Goal: Task Accomplishment & Management: Use online tool/utility

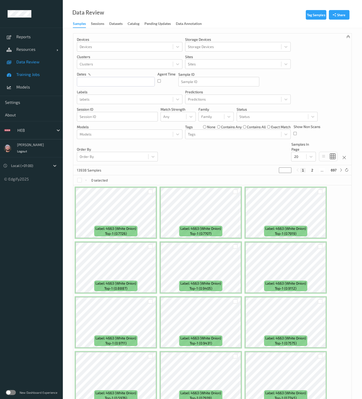
click at [32, 80] on link "Training Jobs" at bounding box center [31, 74] width 63 height 13
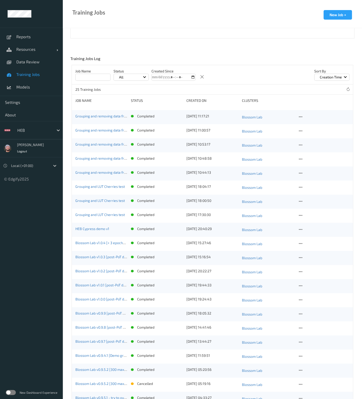
scroll to position [81, 0]
click at [300, 117] on icon at bounding box center [300, 116] width 4 height 5
click at [305, 130] on link "Copy Job" at bounding box center [313, 134] width 30 height 9
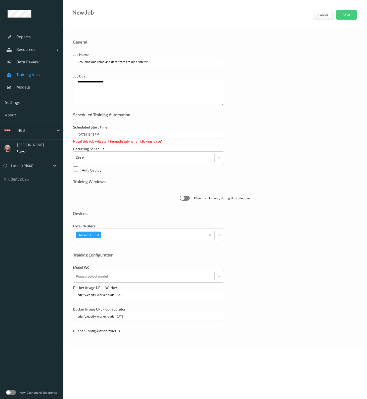
click at [116, 329] on span "Runner Configuration YAML" at bounding box center [97, 330] width 48 height 4
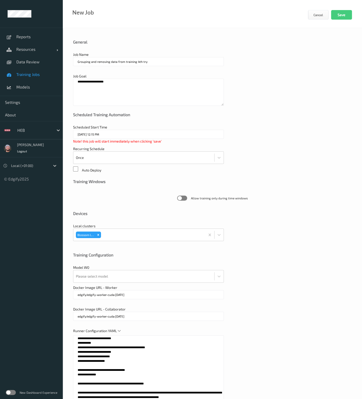
click at [148, 13] on div "New Job Cancel Save" at bounding box center [212, 14] width 299 height 28
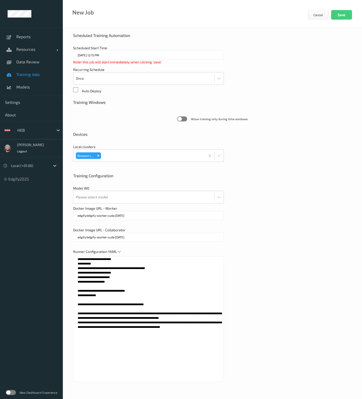
click at [138, 304] on textarea "**********" at bounding box center [148, 319] width 151 height 126
paste textarea "**********"
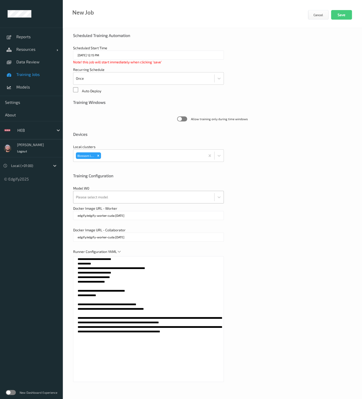
type textarea "**********"
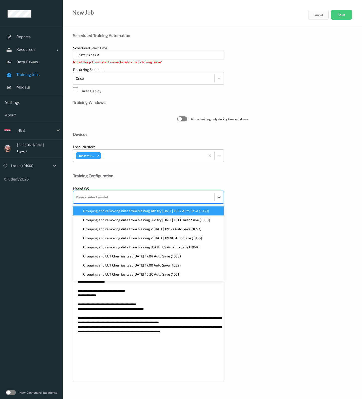
click at [103, 199] on div at bounding box center [144, 197] width 136 height 10
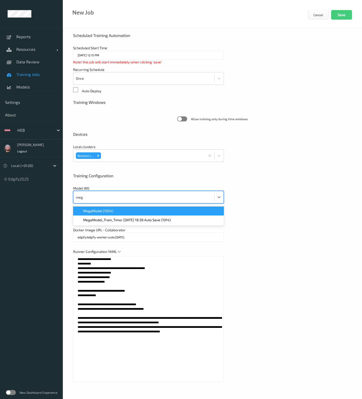
type input "mega"
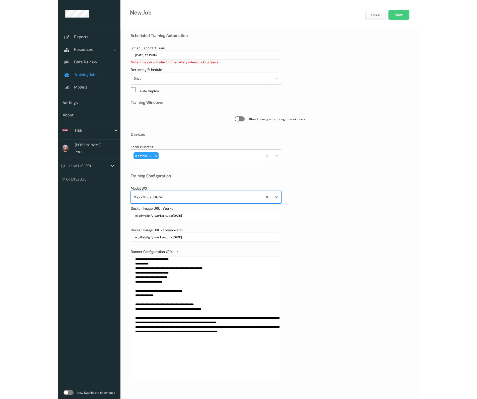
scroll to position [0, 0]
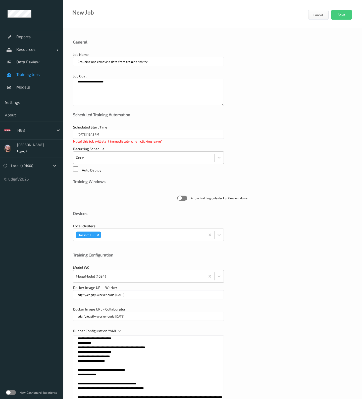
click at [157, 61] on input "Grouping and removing data from training 4th try" at bounding box center [148, 61] width 151 height 9
type input "Grouping and removing data from training 5th try"
click at [342, 14] on button "Save" at bounding box center [341, 15] width 21 height 10
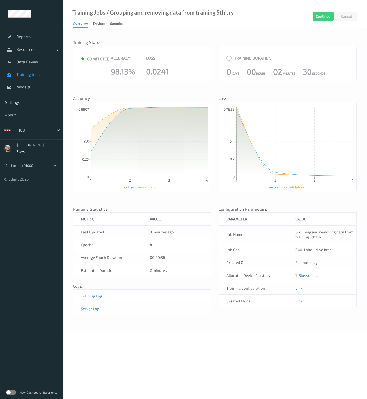
click at [296, 299] on link "Link" at bounding box center [298, 300] width 7 height 5
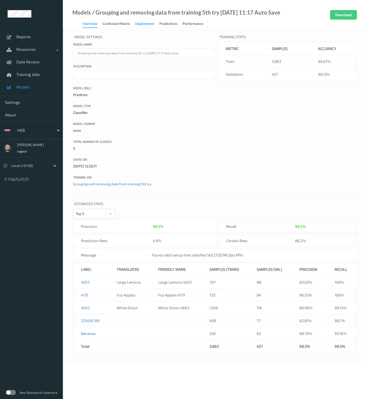
click at [141, 24] on div "Deployment" at bounding box center [144, 24] width 19 height 6
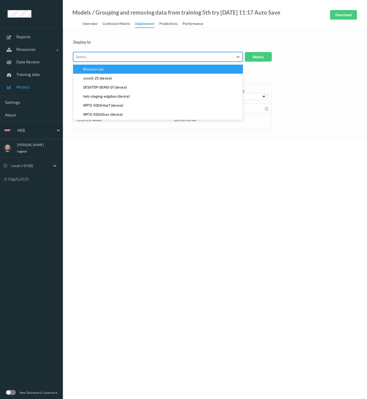
click at [102, 56] on div at bounding box center [153, 57] width 155 height 6
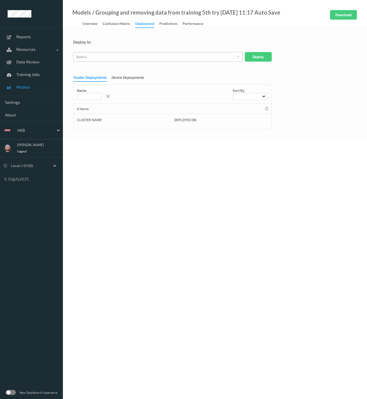
click at [109, 60] on div "Select..." at bounding box center [153, 57] width 160 height 8
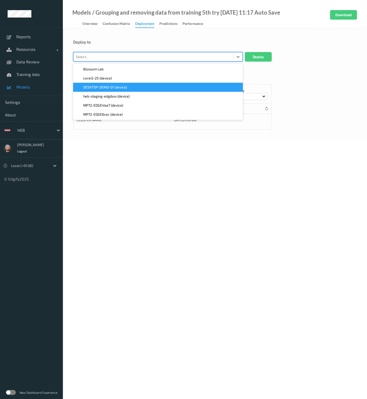
click at [106, 86] on span "DESKTOP-DEMO-01 (device)" at bounding box center [105, 87] width 44 height 5
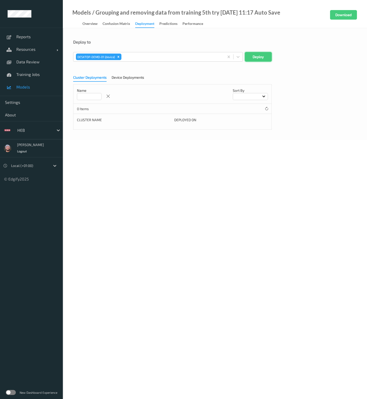
click at [257, 58] on button "Deploy" at bounding box center [258, 57] width 27 height 10
click at [23, 67] on link "Data Review" at bounding box center [31, 61] width 63 height 13
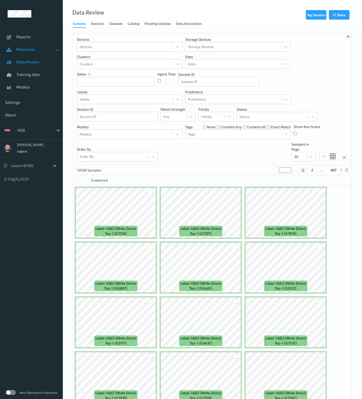
click at [29, 50] on span "Resources" at bounding box center [36, 49] width 40 height 5
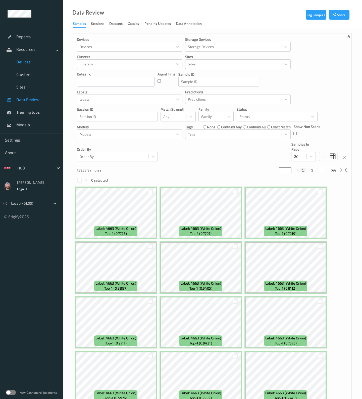
click at [31, 62] on span "Devices" at bounding box center [36, 61] width 41 height 5
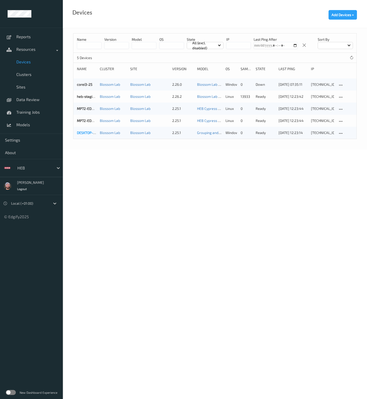
click at [84, 132] on link "DESKTOP-DEMO-01" at bounding box center [92, 132] width 31 height 4
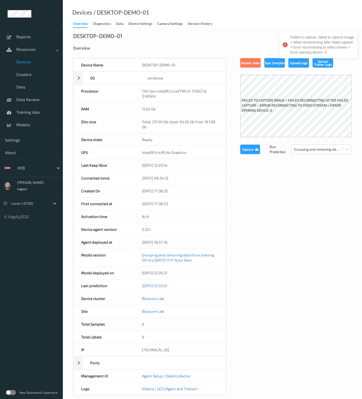
click at [102, 19] on div "Devices / DESKTOP-DEMO-01" at bounding box center [106, 19] width 86 height 18
click at [103, 23] on div "Diagnostics" at bounding box center [102, 24] width 18 height 6
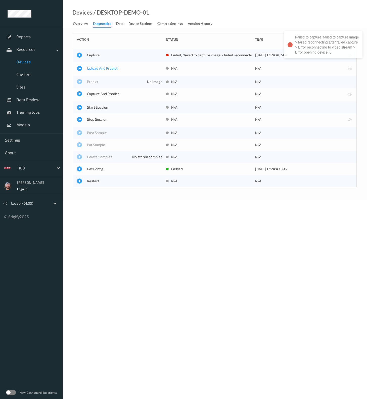
click at [101, 67] on span "Upload And Predict" at bounding box center [124, 68] width 75 height 5
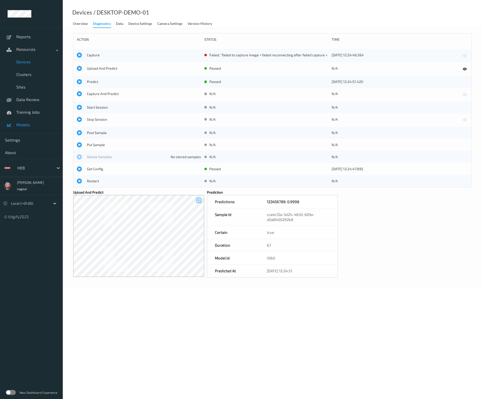
click at [39, 118] on link "Models" at bounding box center [31, 124] width 63 height 13
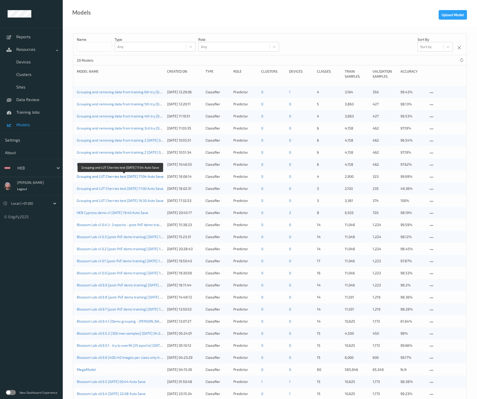
click at [115, 176] on link "Grouping and LUT Cherries test 2025-08-15 17:04 Auto Save" at bounding box center [120, 176] width 87 height 4
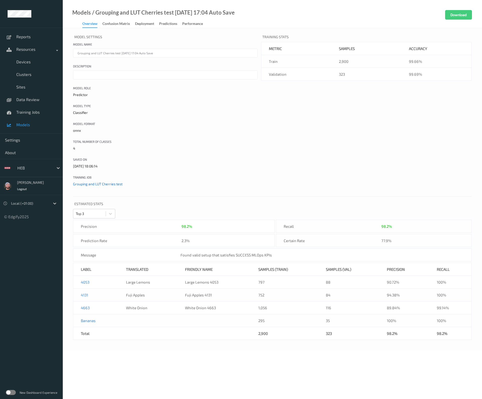
click at [112, 183] on link "Grouping and LUT Cherries test" at bounding box center [97, 184] width 49 height 4
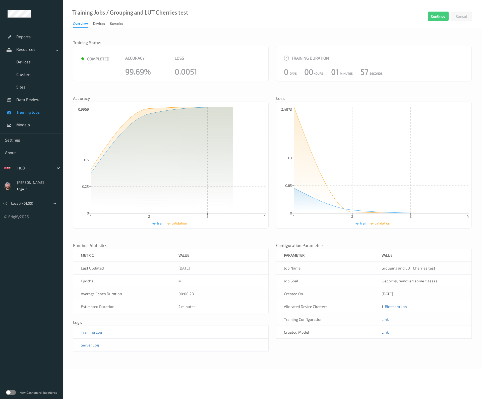
click at [362, 319] on link "Link" at bounding box center [385, 319] width 7 height 5
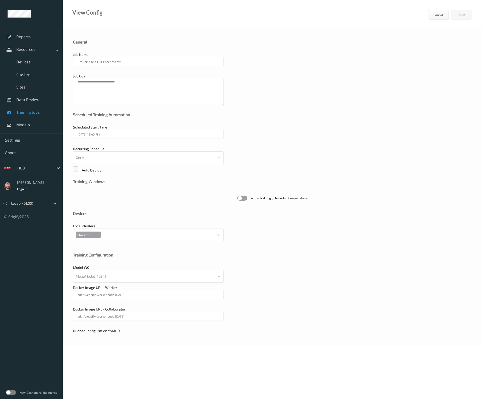
click at [107, 331] on span "Runner Configuration YAML" at bounding box center [97, 330] width 48 height 4
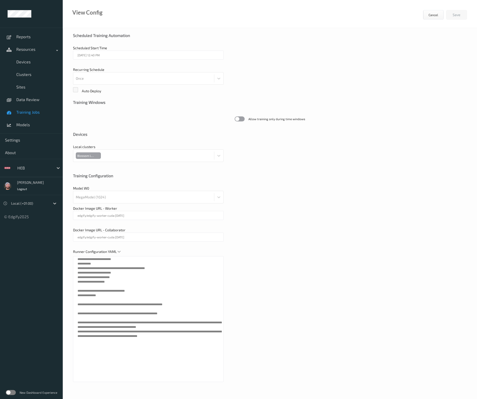
scroll to position [78, 0]
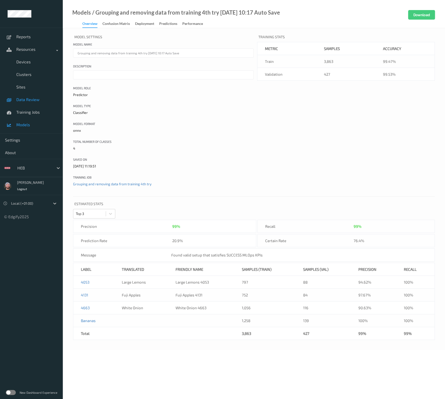
click at [35, 99] on span "Data Review" at bounding box center [36, 99] width 41 height 5
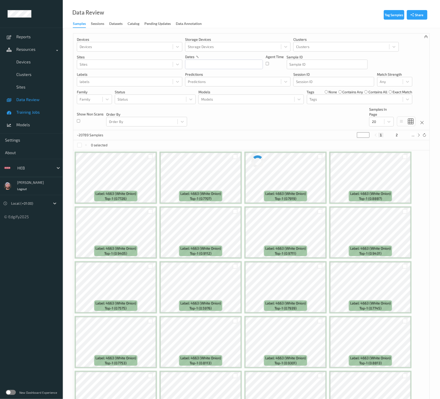
click at [32, 108] on link "Training Jobs" at bounding box center [31, 112] width 63 height 13
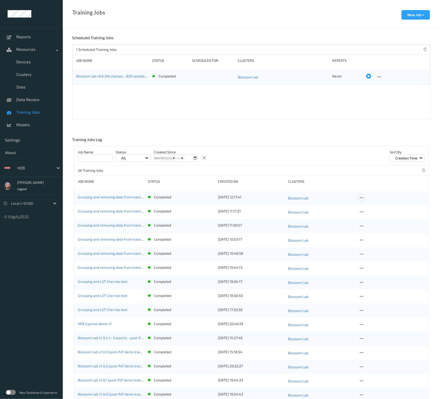
click at [362, 197] on icon at bounding box center [361, 197] width 4 height 5
click at [373, 215] on div "Copy Job" at bounding box center [373, 214] width 12 height 5
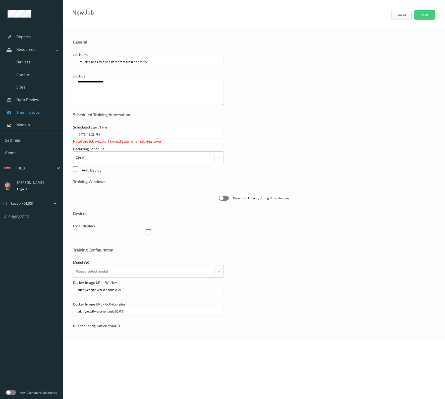
type input "Grouping and removing data from training 5th try"
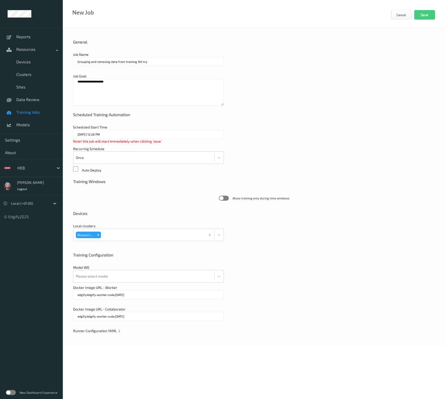
click at [103, 333] on div "**********" at bounding box center [254, 187] width 382 height 318
click at [107, 331] on span "Runner Configuration YAML" at bounding box center [97, 330] width 48 height 4
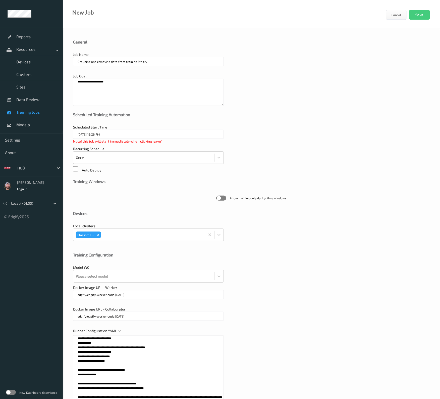
click at [114, 349] on textarea "**********" at bounding box center [148, 398] width 151 height 126
paste textarea "**********"
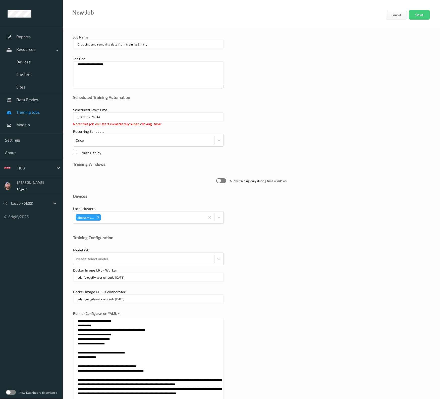
scroll to position [22, 0]
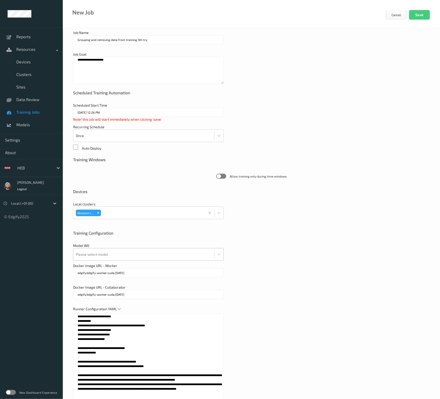
type textarea "**********"
click at [110, 259] on div "Please select model" at bounding box center [143, 254] width 141 height 12
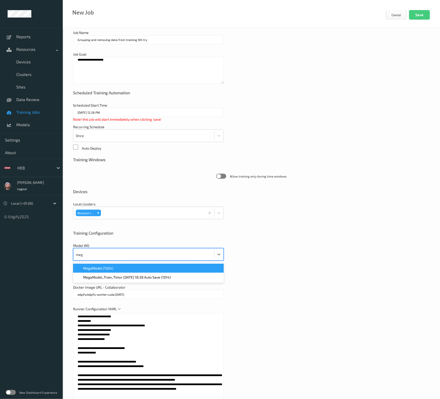
type input "mega"
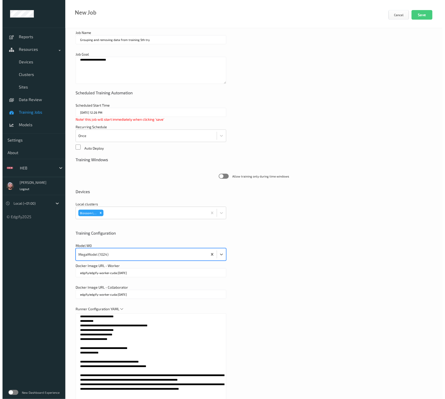
scroll to position [0, 0]
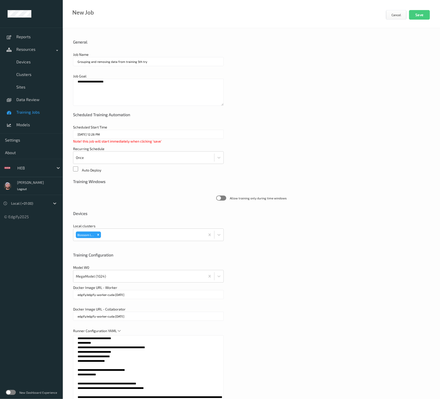
click at [137, 62] on input "Grouping and removing data from training 5th try" at bounding box center [148, 61] width 151 height 9
type input "Grouping and removing data from training 6th try"
click at [422, 13] on button "Save" at bounding box center [419, 15] width 21 height 10
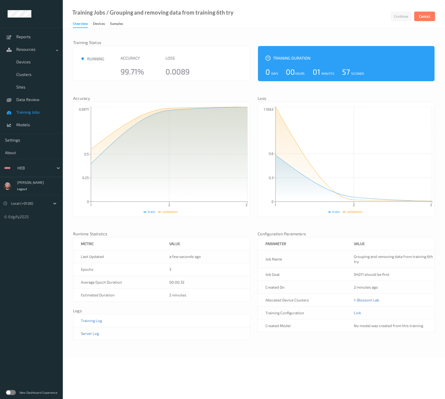
click at [175, 54] on div "● running Accuracy 99.71% Loss 0.0089" at bounding box center [161, 63] width 177 height 35
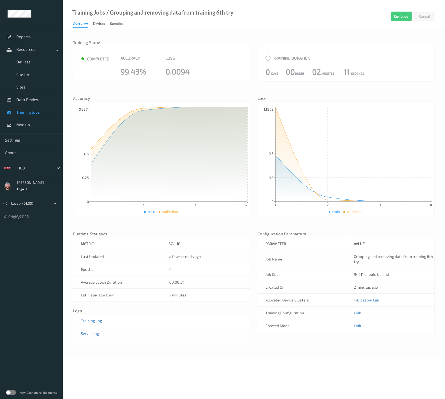
click at [259, 197] on div "1 2 3 4 0 0.3 0.6 1.1863 train validation 1" at bounding box center [346, 158] width 177 height 115
click at [25, 119] on link "Models" at bounding box center [31, 124] width 63 height 13
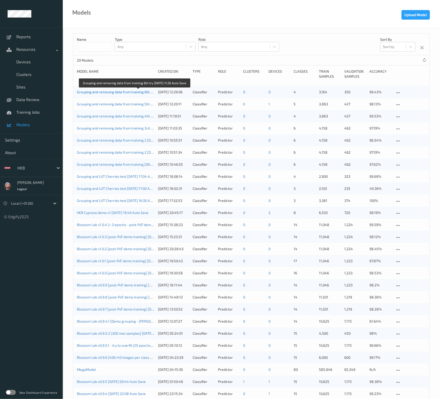
click at [132, 93] on link "Grouping and removing data from training 6th try 2025-08-18 11:26 Auto Save" at bounding box center [134, 92] width 115 height 4
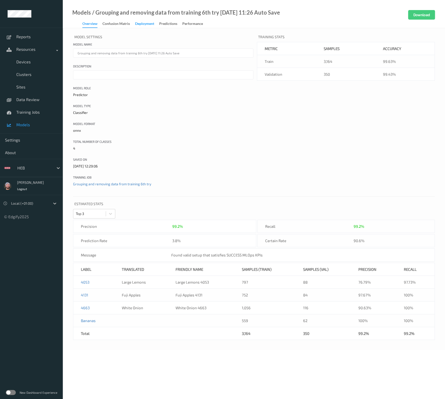
click at [147, 27] on div "Deployment" at bounding box center [144, 24] width 19 height 6
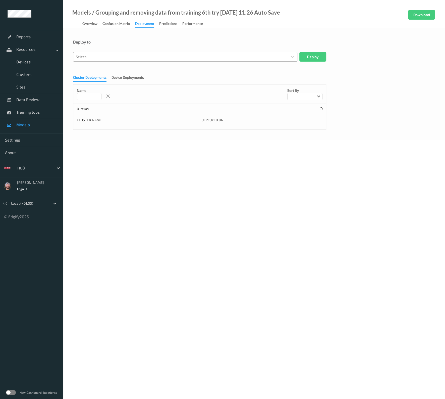
click at [137, 57] on div at bounding box center [180, 57] width 209 height 6
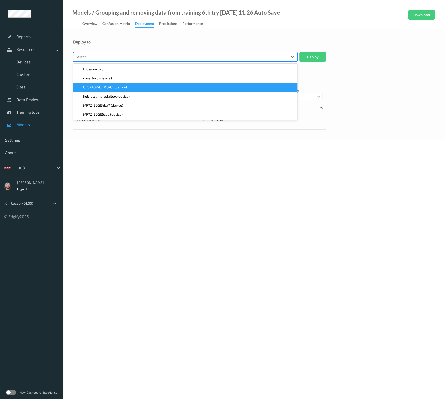
click at [128, 87] on div "DESKTOP-DEMO-01 (device)" at bounding box center [185, 87] width 218 height 5
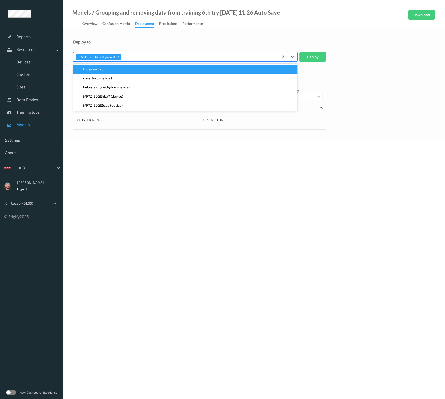
click at [308, 65] on form "Deploy to option DESKTOP-DEMO-01 (device), selected. option Blossom Lab focused…" at bounding box center [254, 84] width 362 height 90
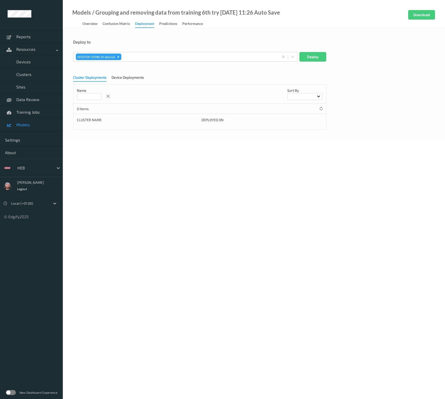
click at [308, 62] on form "Deploy to DESKTOP-DEMO-01 (device) Deploy Cluster Deployments Device Deployment…" at bounding box center [254, 84] width 362 height 90
click at [306, 59] on button "Deploy" at bounding box center [312, 57] width 27 height 10
click at [46, 101] on span "Data Review" at bounding box center [36, 99] width 41 height 5
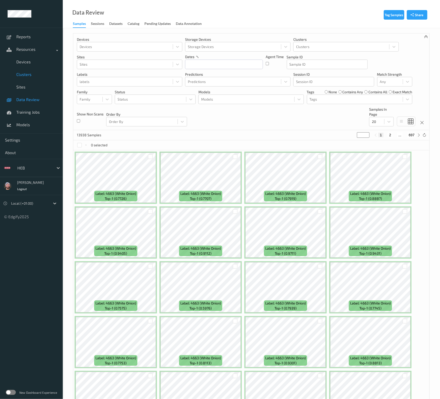
click at [41, 70] on link "Clusters" at bounding box center [31, 74] width 63 height 13
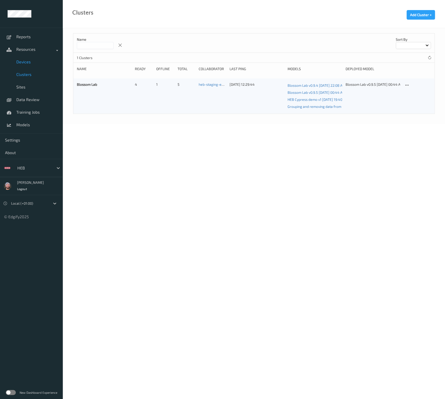
click at [41, 61] on span "Devices" at bounding box center [36, 61] width 41 height 5
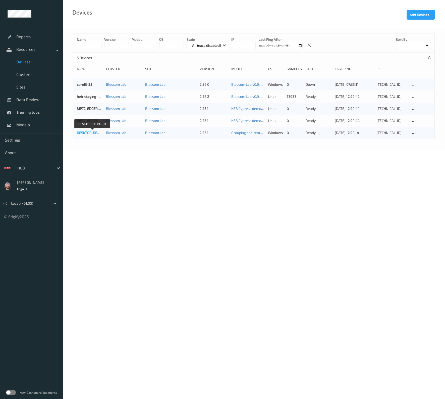
click at [84, 134] on link "DESKTOP-DEMO-01" at bounding box center [92, 132] width 31 height 4
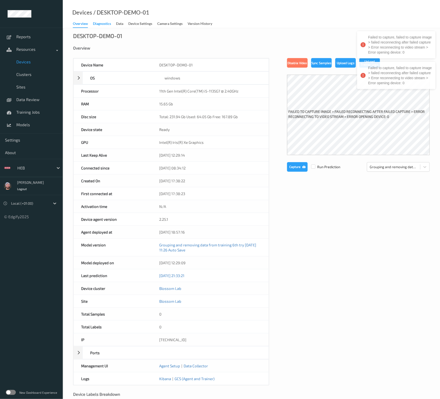
click at [98, 24] on div "Diagnostics" at bounding box center [102, 24] width 18 height 6
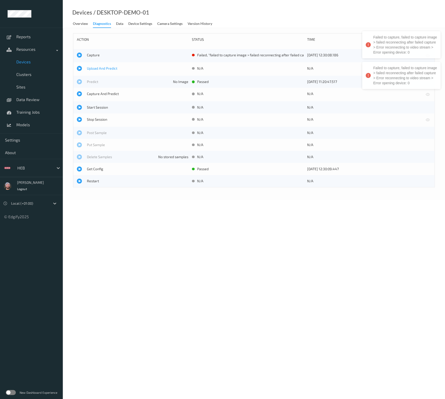
click at [107, 69] on span "Upload And Predict" at bounding box center [137, 68] width 101 height 5
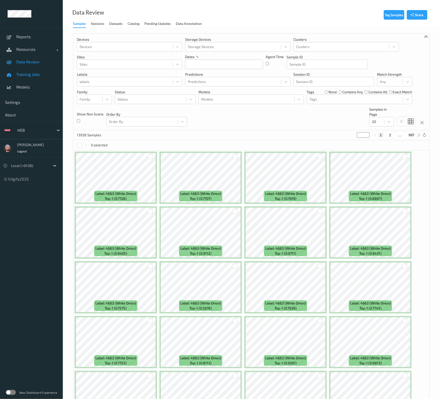
click at [33, 72] on span "Training Jobs" at bounding box center [36, 74] width 41 height 5
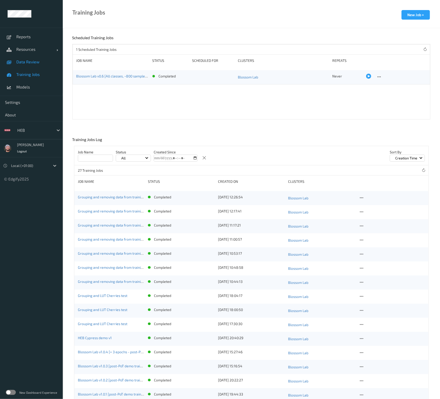
click at [26, 61] on span "Data Review" at bounding box center [36, 61] width 41 height 5
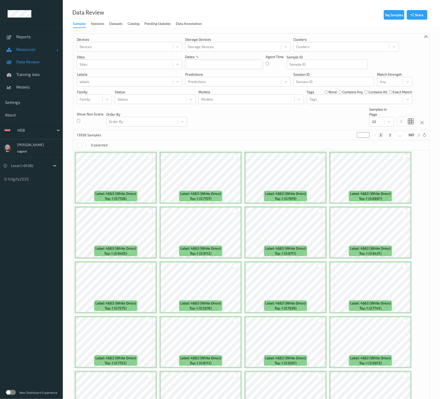
click at [25, 54] on link "Resources" at bounding box center [31, 49] width 63 height 13
click at [32, 64] on span "Devices" at bounding box center [36, 61] width 41 height 5
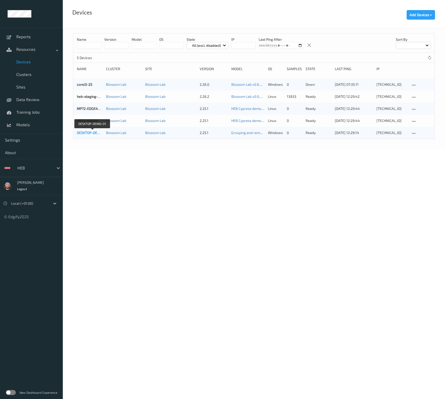
click at [89, 131] on link "DESKTOP-DEMO-01" at bounding box center [92, 132] width 31 height 4
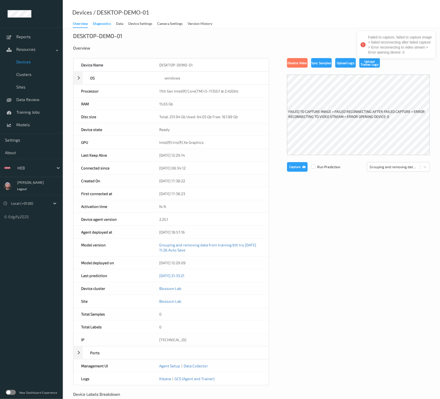
click at [105, 27] on div "Diagnostics" at bounding box center [102, 24] width 18 height 6
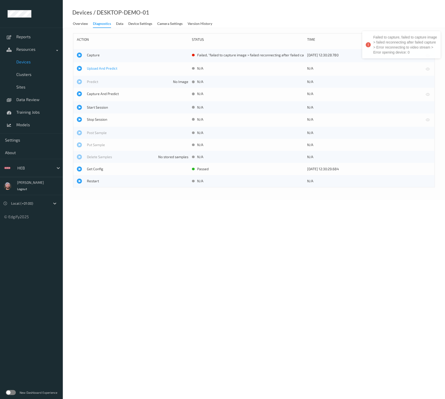
click at [100, 68] on span "Upload And Predict" at bounding box center [137, 68] width 101 height 5
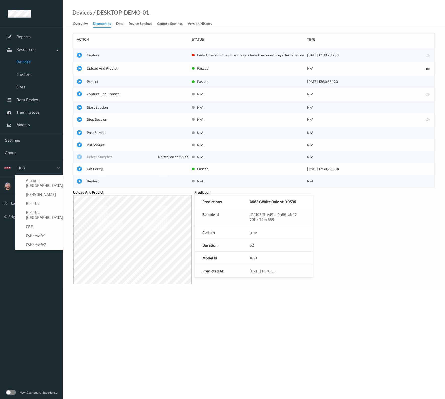
click at [31, 165] on div at bounding box center [34, 168] width 34 height 6
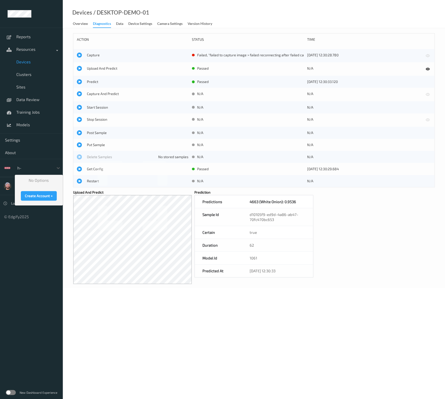
type input "h-"
